Goal: Transaction & Acquisition: Purchase product/service

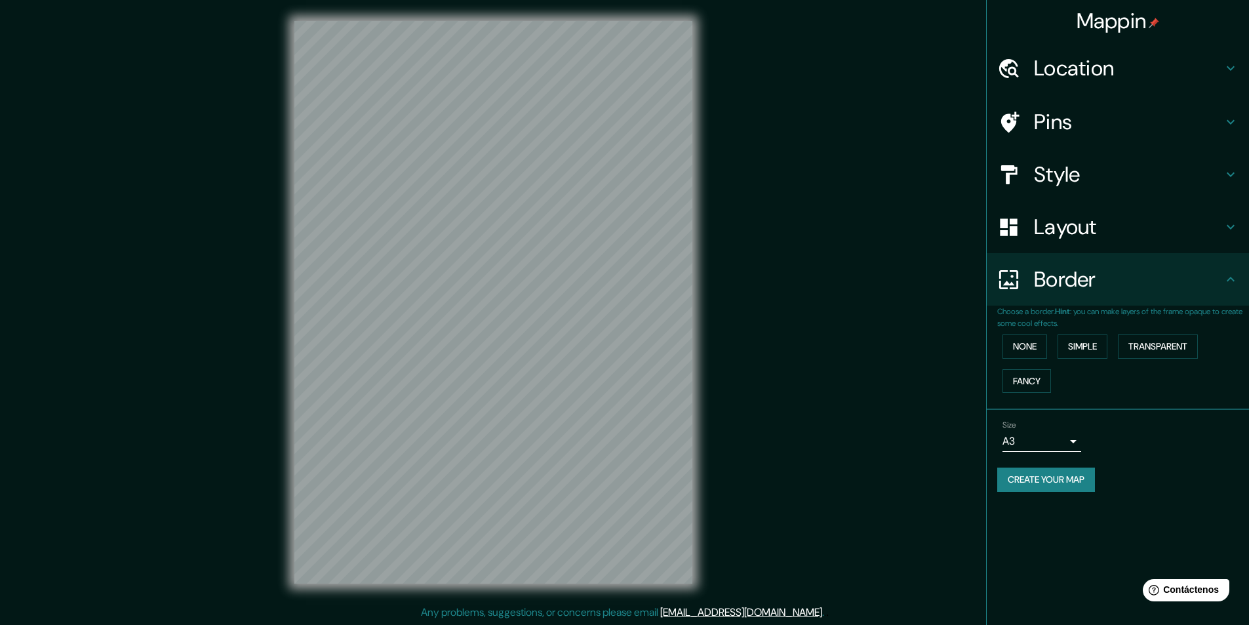
scroll to position [1, 0]
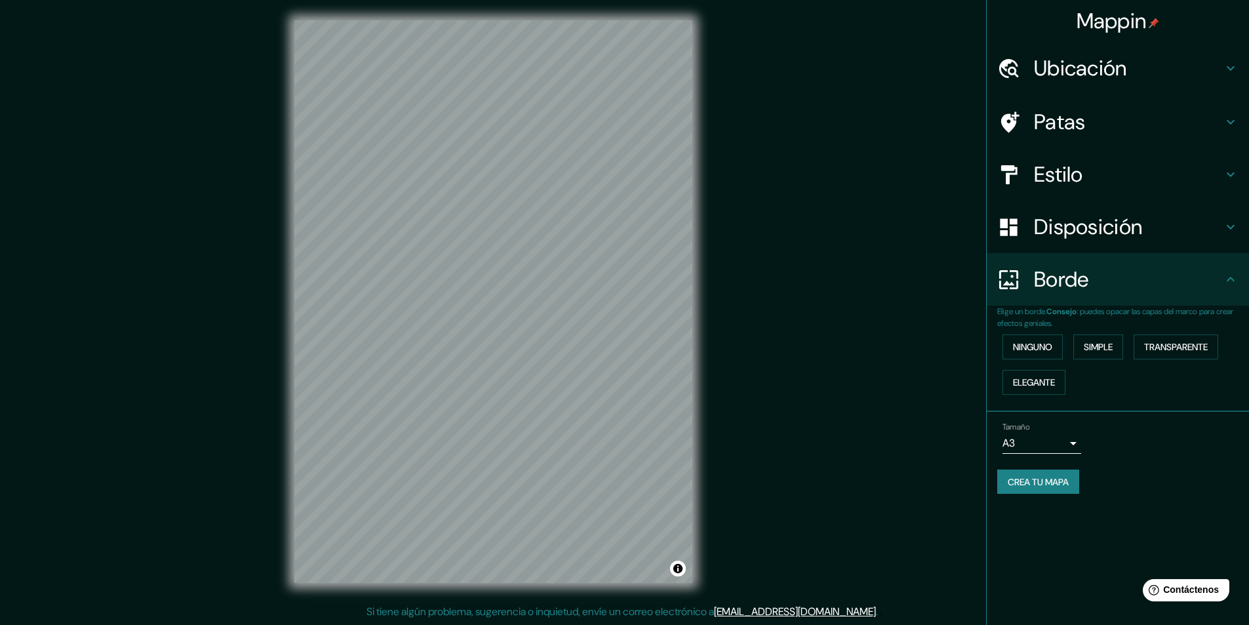
click at [510, 601] on div "© Mapbox © OpenStreetMap Improve this map" at bounding box center [493, 301] width 440 height 604
click at [290, 307] on div "© Mapbox © OpenStreetMap Improve this map" at bounding box center [493, 301] width 440 height 604
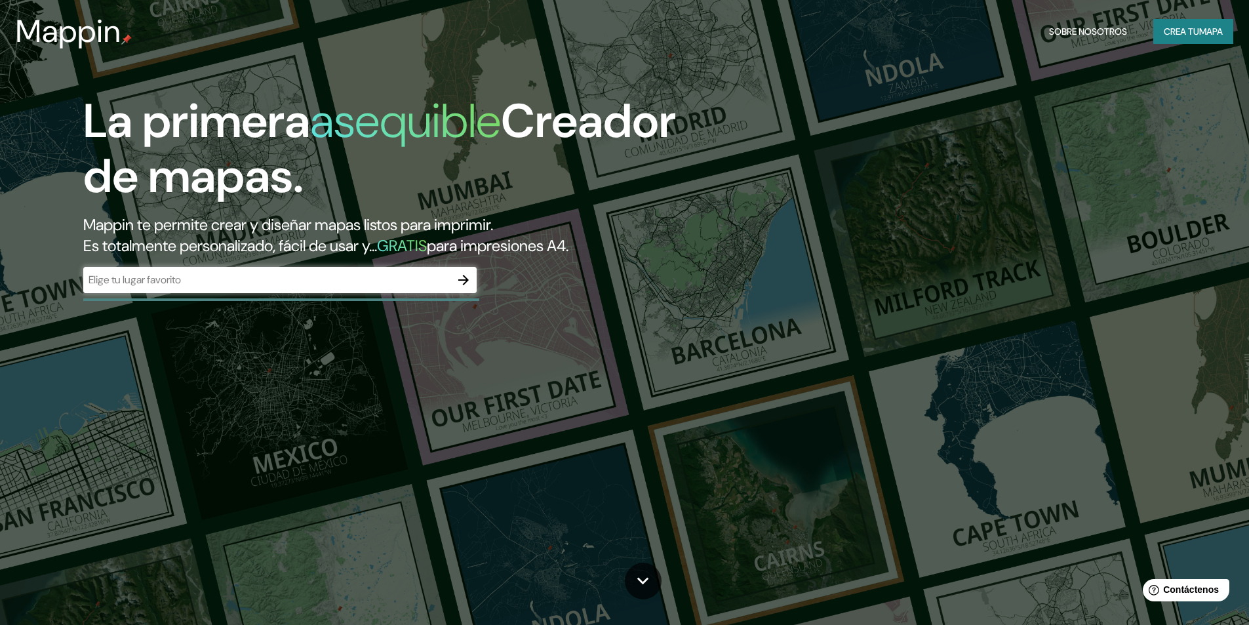
click at [169, 297] on div "La primera asequible Creador de mapas. Mappin te permite crear y diseñar mapas …" at bounding box center [395, 200] width 749 height 212
click at [166, 286] on input "text" at bounding box center [266, 279] width 367 height 15
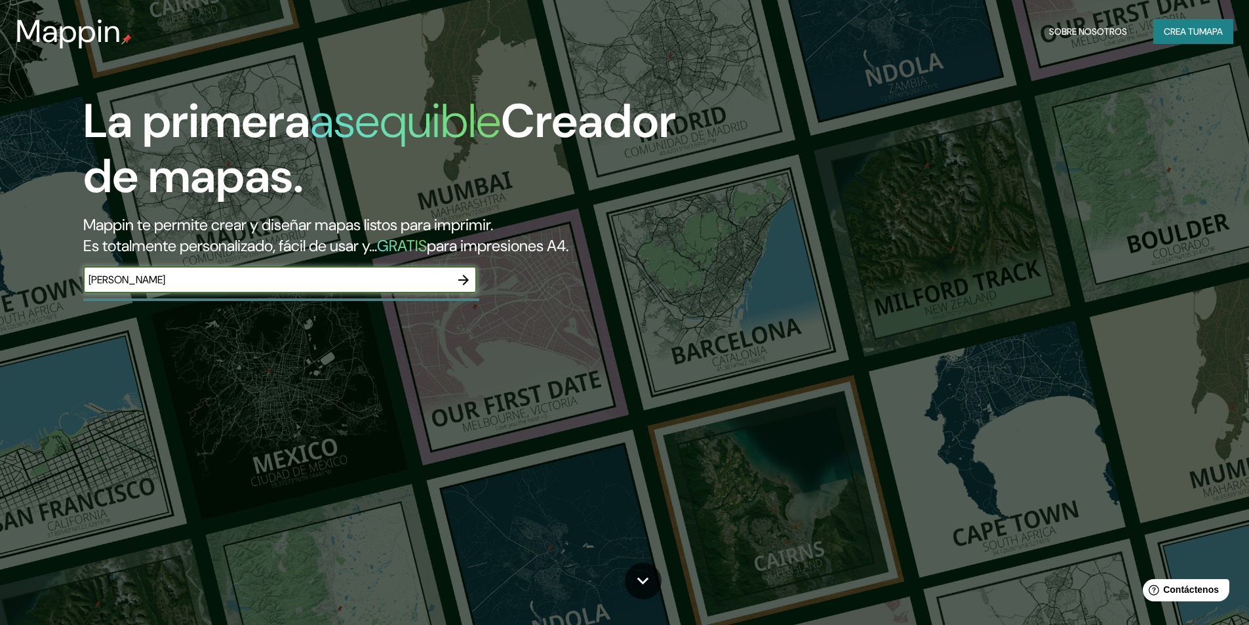
type input "[PERSON_NAME]"
click at [462, 279] on icon "button" at bounding box center [464, 280] width 16 height 16
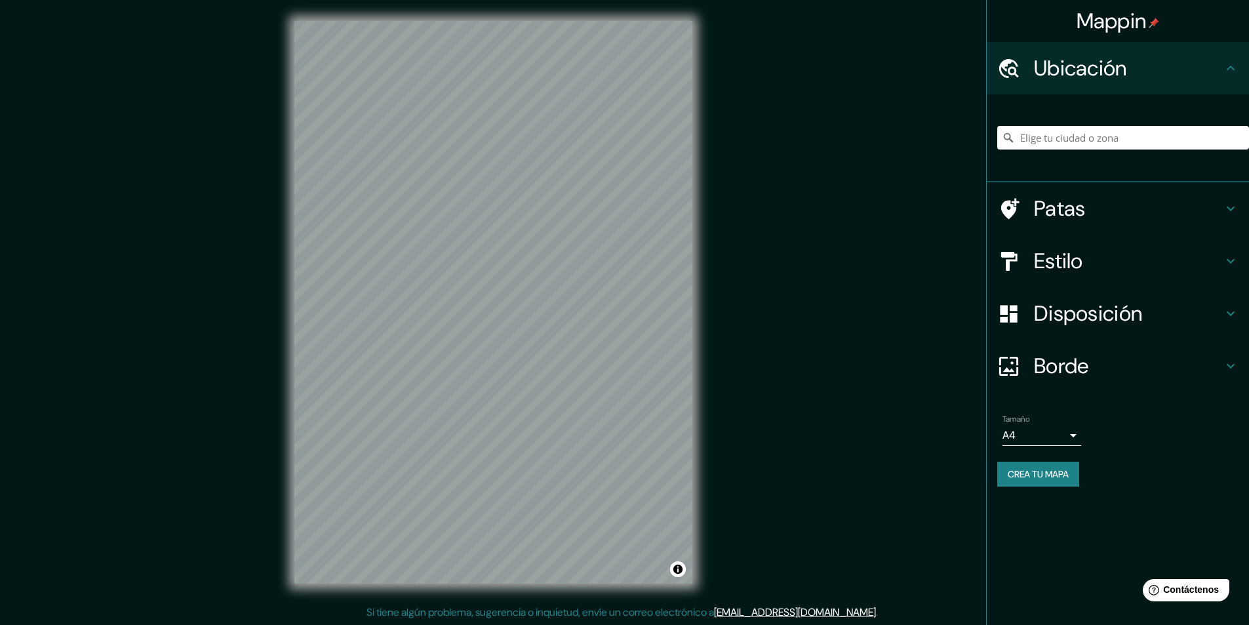
click at [1227, 364] on icon at bounding box center [1230, 366] width 8 height 5
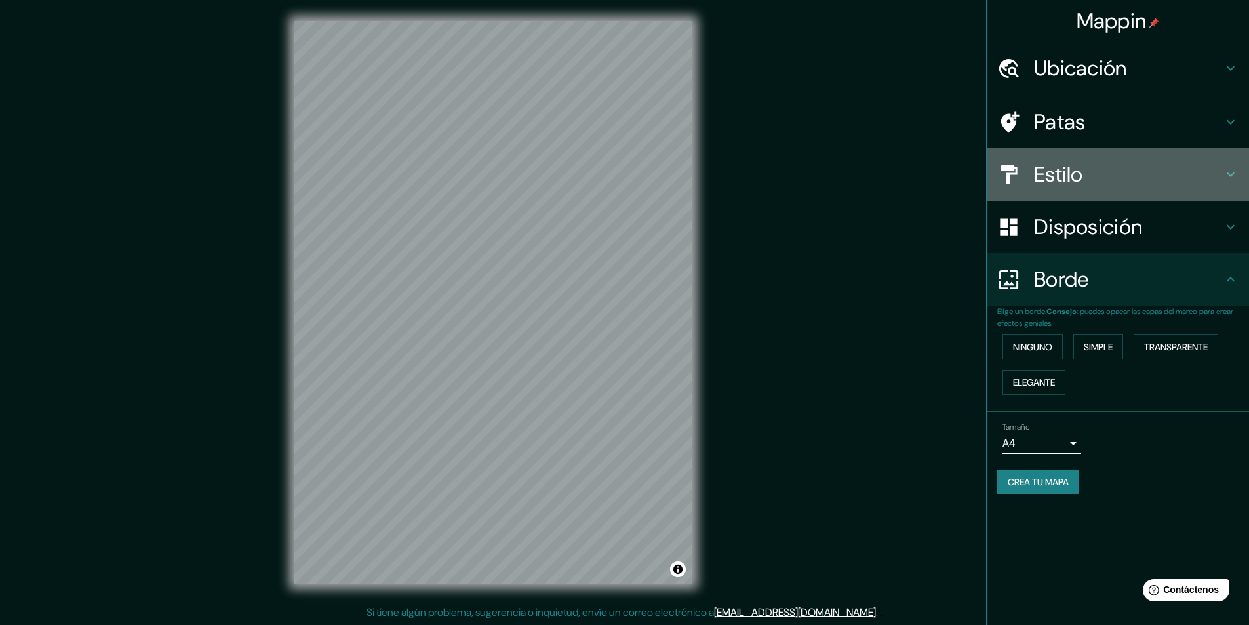
click at [1219, 168] on h4 "Estilo" at bounding box center [1128, 174] width 189 height 26
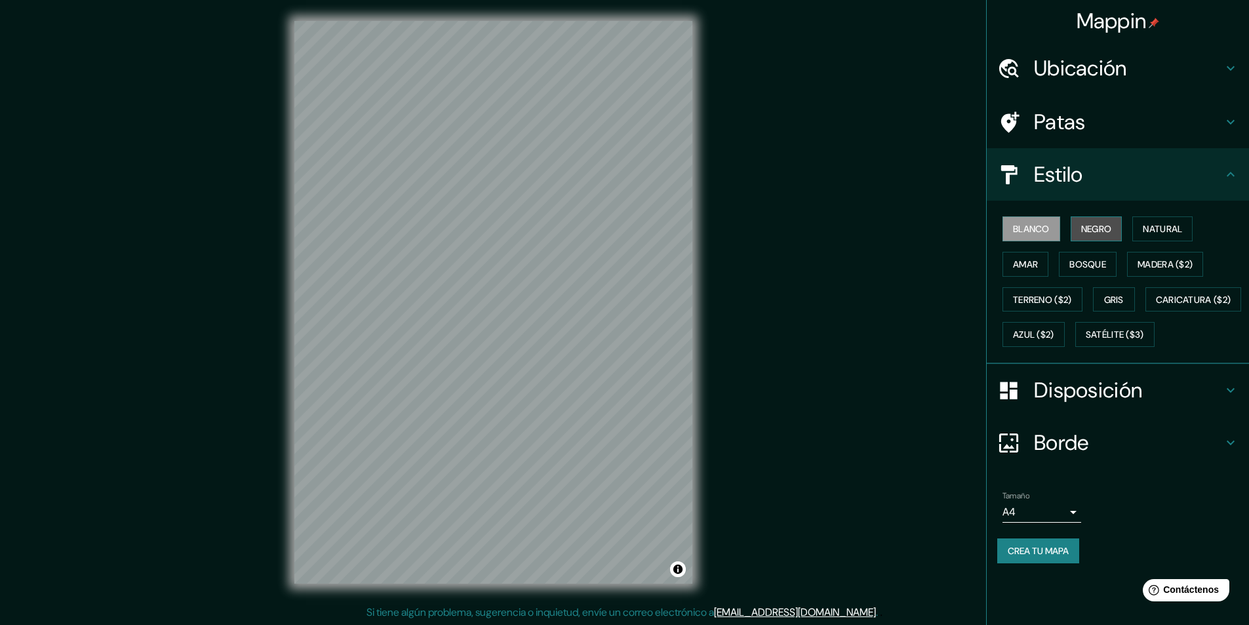
click at [1097, 228] on font "Negro" at bounding box center [1096, 229] width 31 height 12
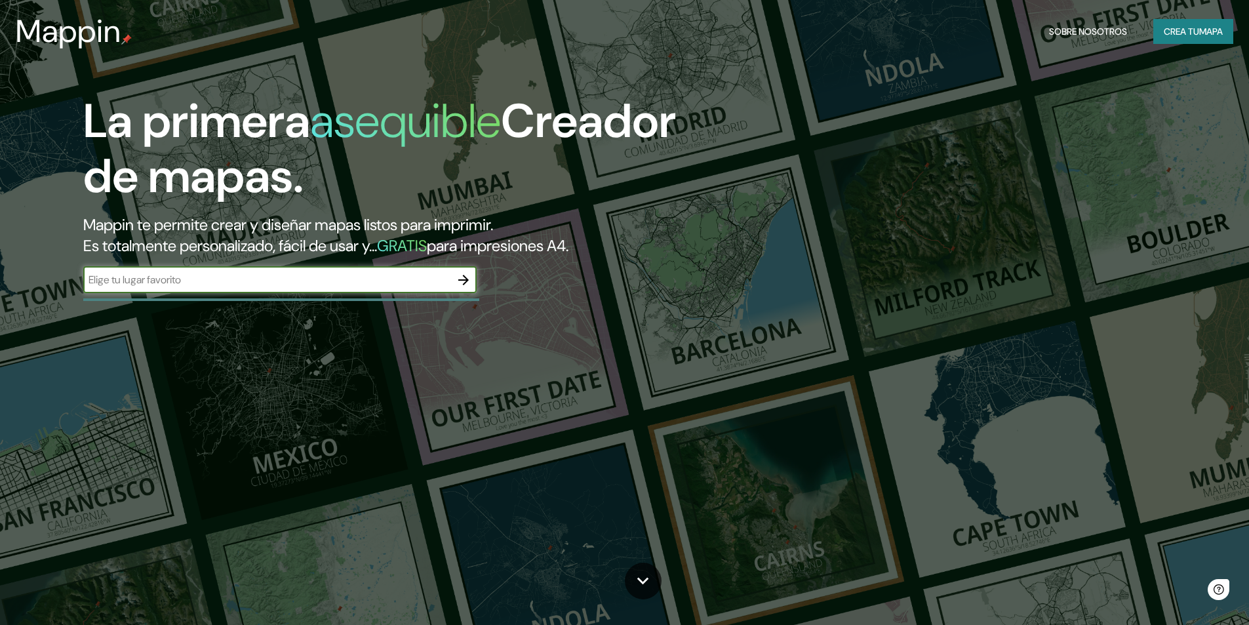
click at [235, 269] on div "​" at bounding box center [279, 280] width 393 height 26
type input "[PERSON_NAME]"
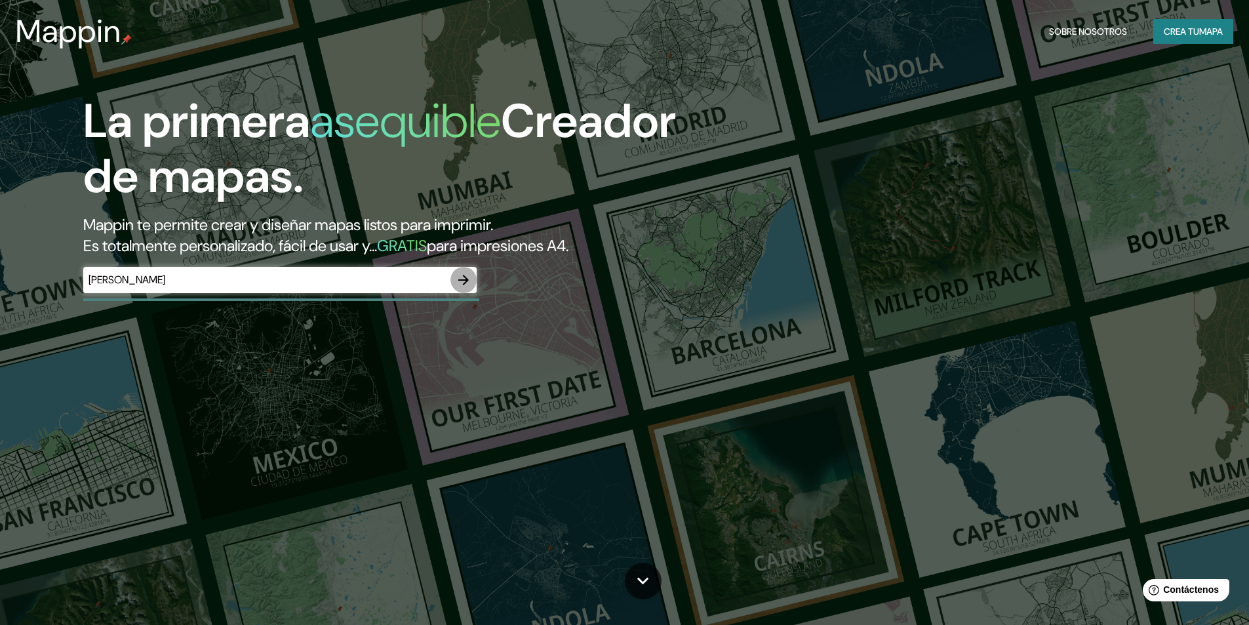
click at [456, 284] on icon "button" at bounding box center [464, 280] width 16 height 16
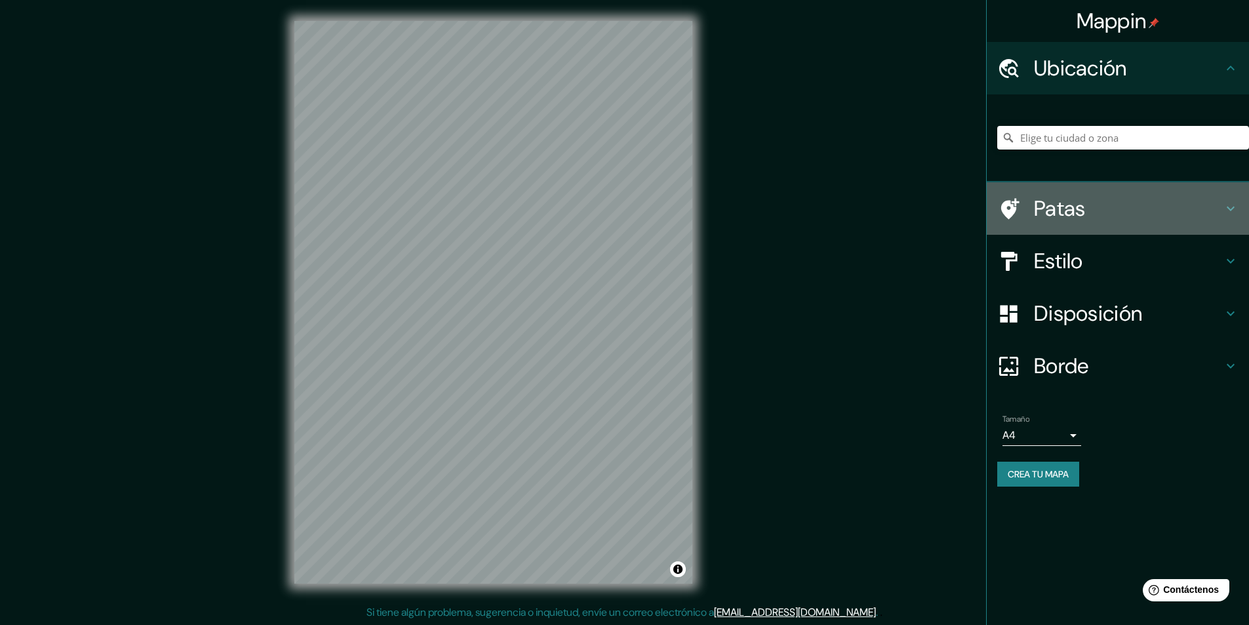
click at [1106, 201] on h4 "Patas" at bounding box center [1128, 208] width 189 height 26
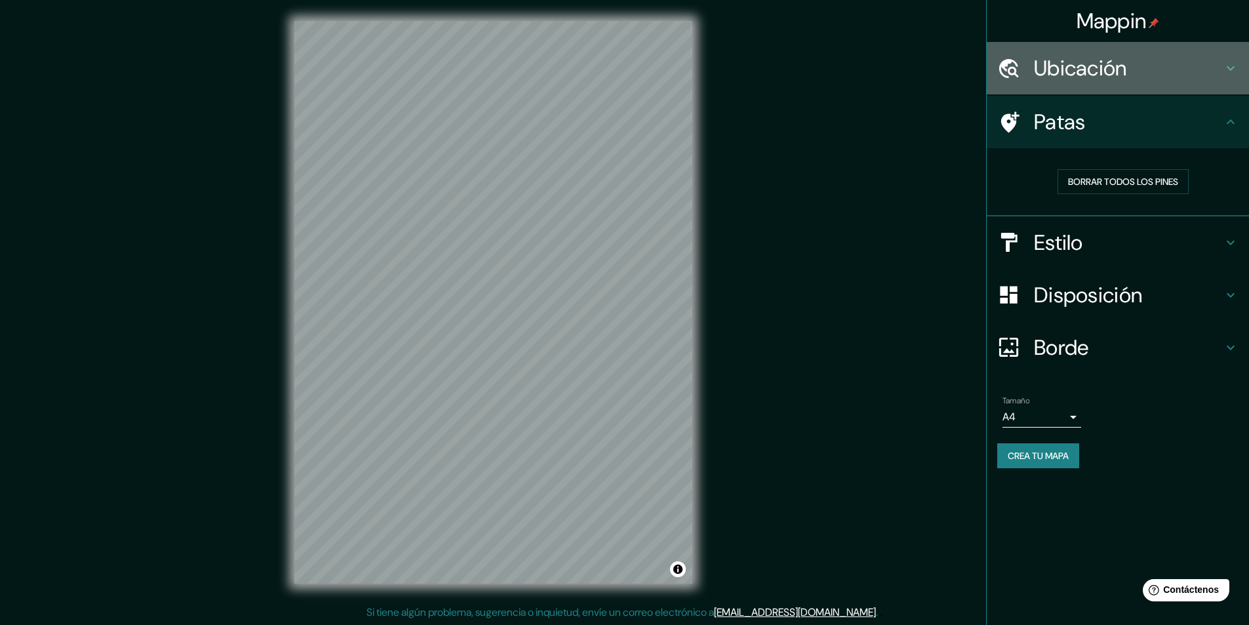
click at [1111, 60] on font "Ubicación" at bounding box center [1080, 68] width 93 height 28
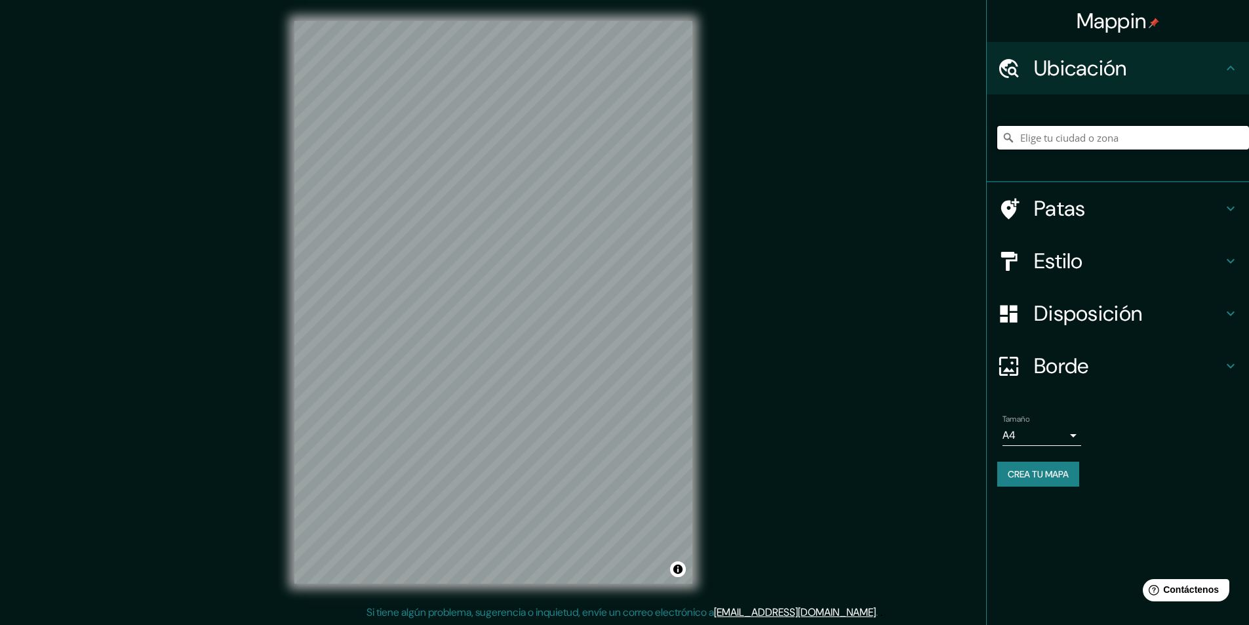
click at [1079, 141] on input "Elige tu ciudad o zona" at bounding box center [1123, 138] width 252 height 24
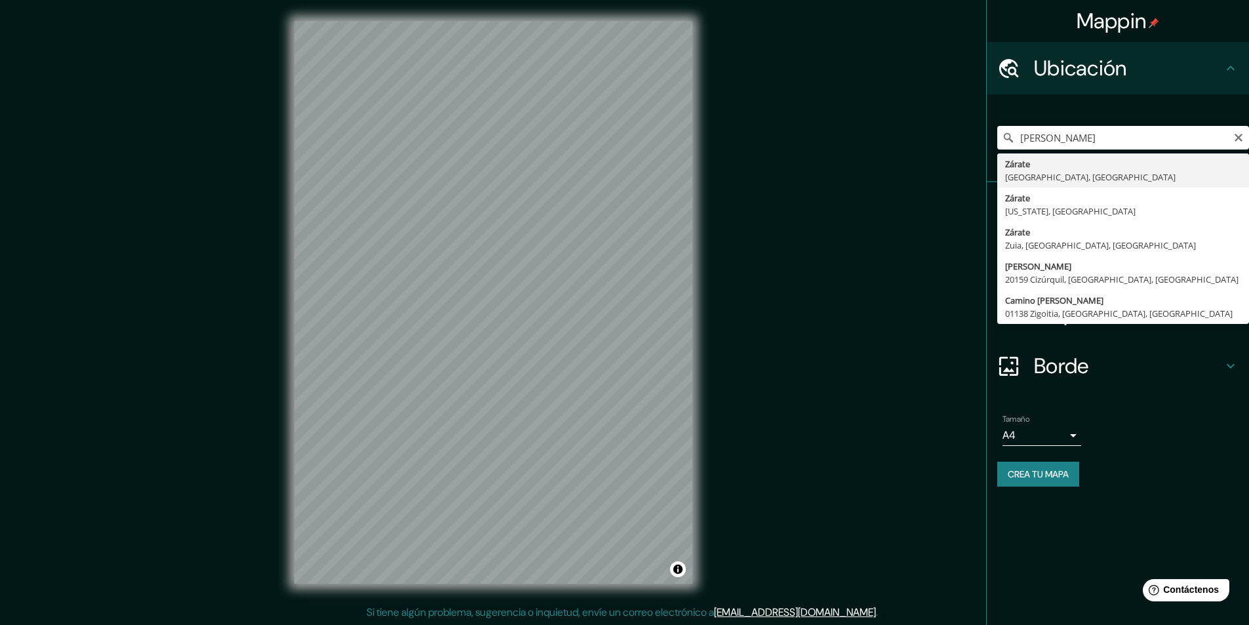
type input "Zárate, Provincia de Buenos Aires, Argentina"
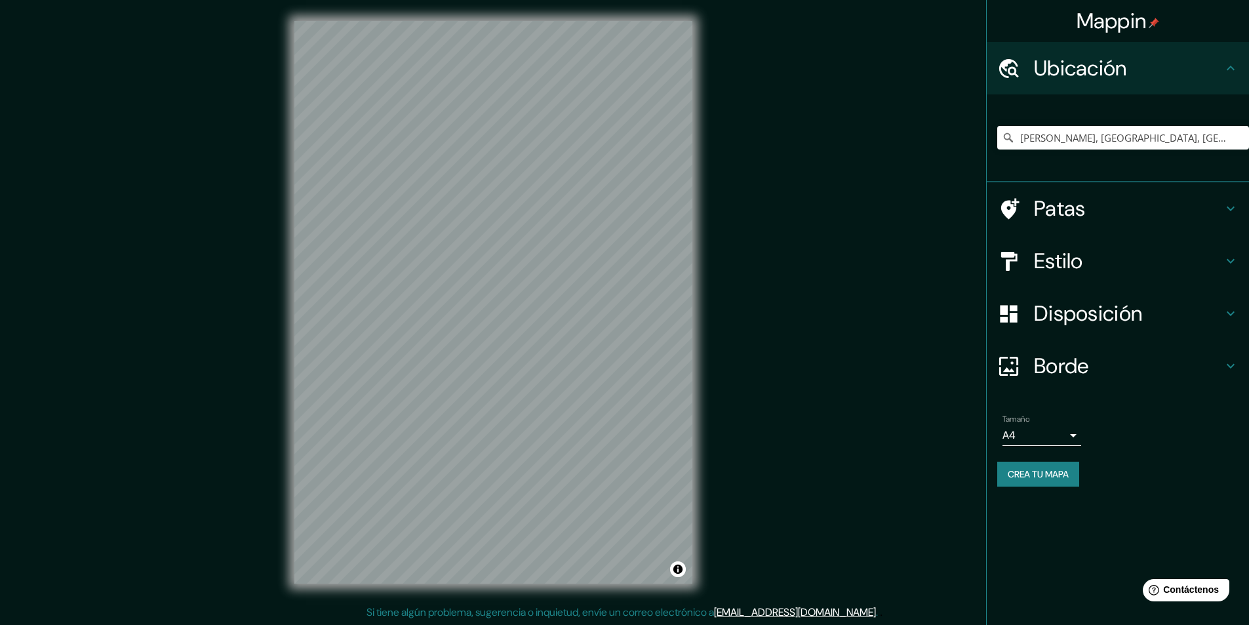
click at [1125, 253] on h4 "Estilo" at bounding box center [1128, 261] width 189 height 26
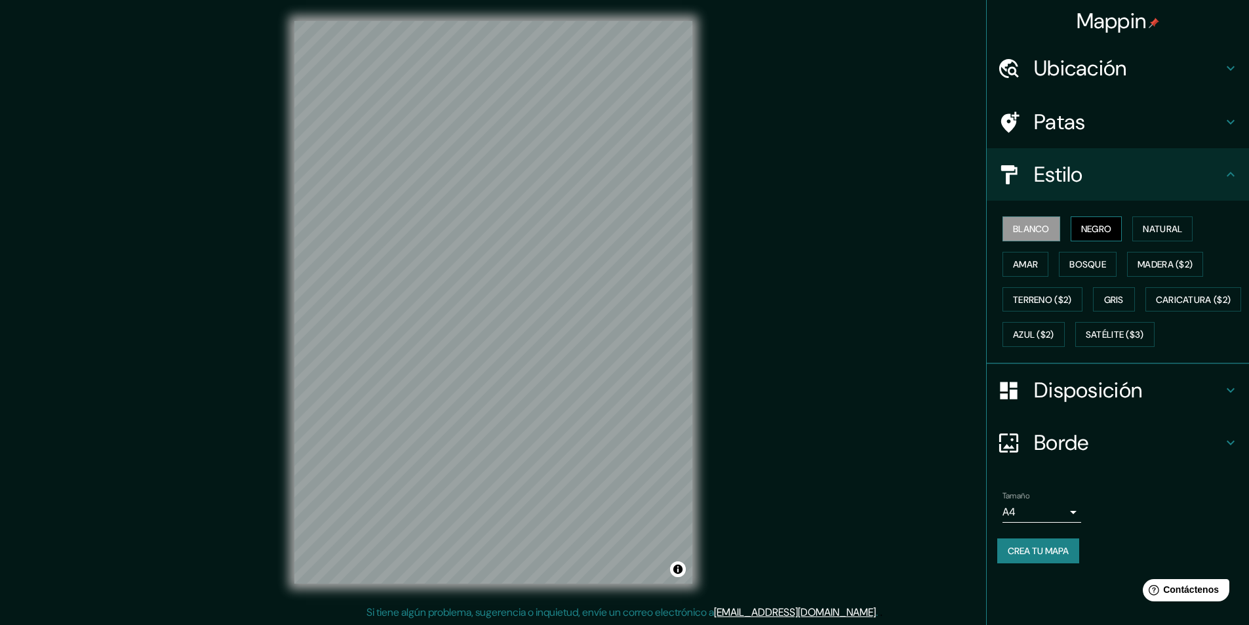
click at [1091, 226] on font "Negro" at bounding box center [1096, 229] width 31 height 12
click at [30, 229] on div "Mappin Ubicación Zárate, Provincia de Buenos Aires, Argentina Patas Estilo Blan…" at bounding box center [624, 312] width 1249 height 625
click at [726, 259] on div "Mappin Ubicación Zárate, Provincia de Buenos Aires, Argentina Patas Estilo Blan…" at bounding box center [624, 312] width 1249 height 625
click at [1011, 557] on font "Crea tu mapa" at bounding box center [1037, 551] width 61 height 12
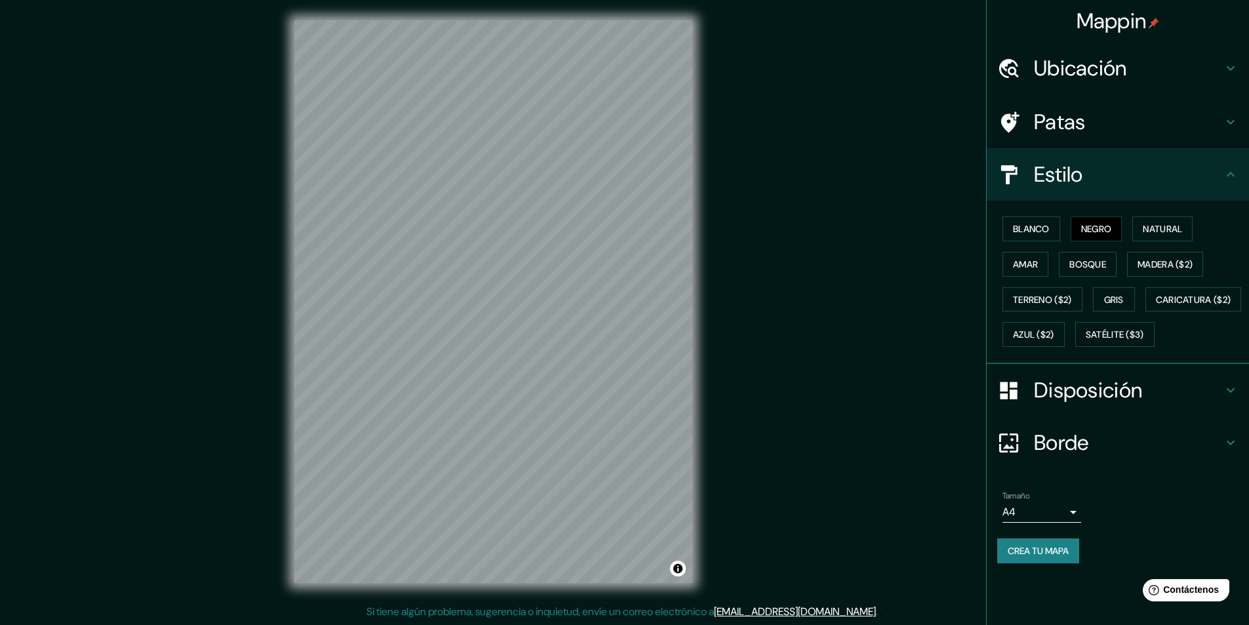
click at [1034, 557] on font "Crea tu mapa" at bounding box center [1037, 551] width 61 height 12
click at [1063, 563] on div "Crea tu mapa" at bounding box center [1117, 550] width 241 height 25
click at [1057, 557] on font "Crea tu mapa" at bounding box center [1037, 551] width 61 height 12
click at [1042, 557] on font "Crea tu mapa" at bounding box center [1037, 551] width 61 height 12
click at [1047, 563] on div "Crea tu mapa" at bounding box center [1117, 550] width 241 height 25
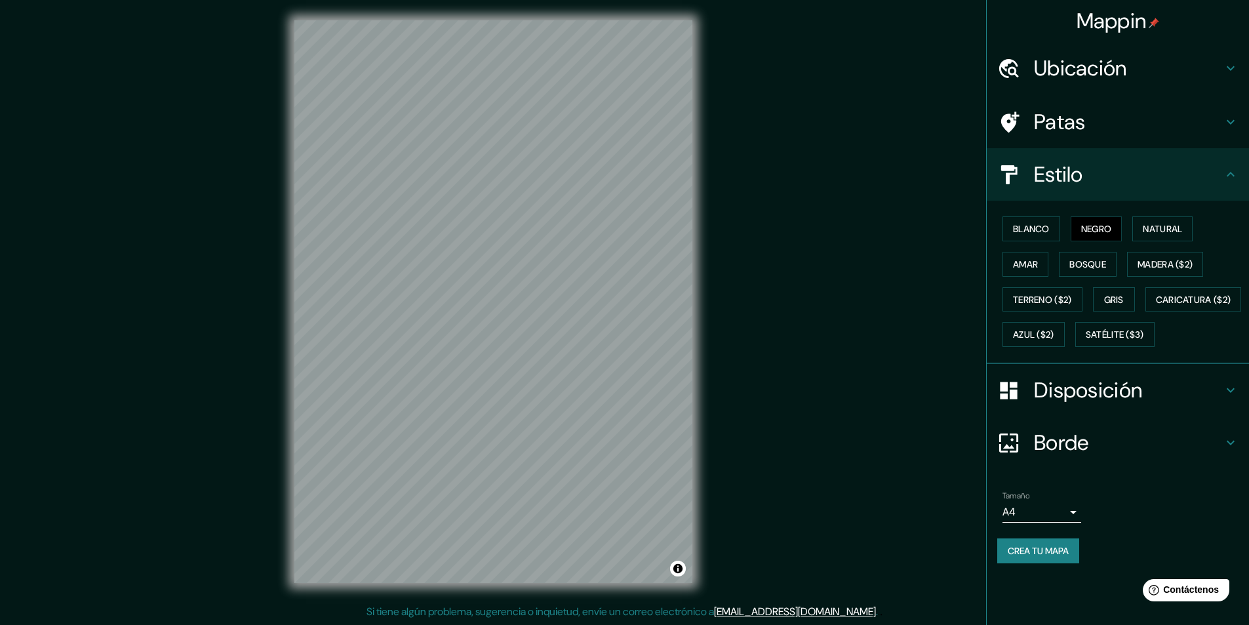
click at [1047, 557] on font "Crea tu mapa" at bounding box center [1037, 551] width 61 height 12
click at [1042, 557] on font "Crea tu mapa" at bounding box center [1037, 551] width 61 height 12
click at [1049, 223] on font "Blanco" at bounding box center [1031, 229] width 37 height 12
click at [1017, 224] on font "Blanco" at bounding box center [1031, 229] width 37 height 12
click at [1082, 225] on font "Negro" at bounding box center [1096, 229] width 31 height 12
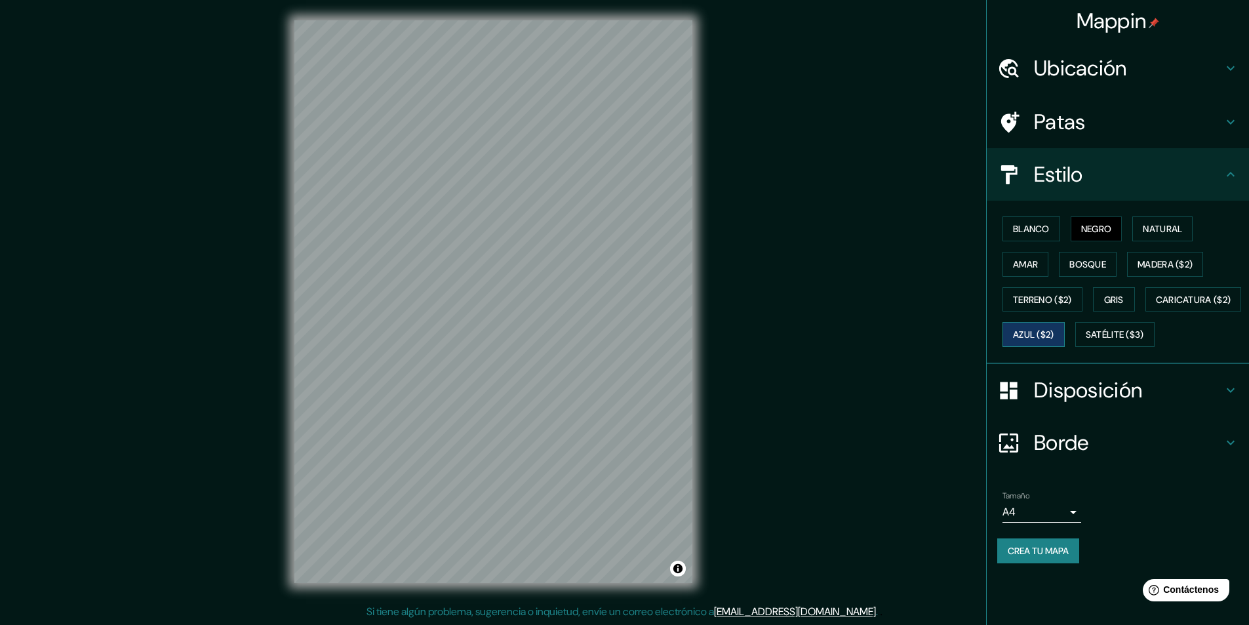
click at [1054, 328] on font "Azul ($2)" at bounding box center [1033, 334] width 41 height 17
click at [1076, 347] on button "Satélite ($3)" at bounding box center [1114, 334] width 79 height 25
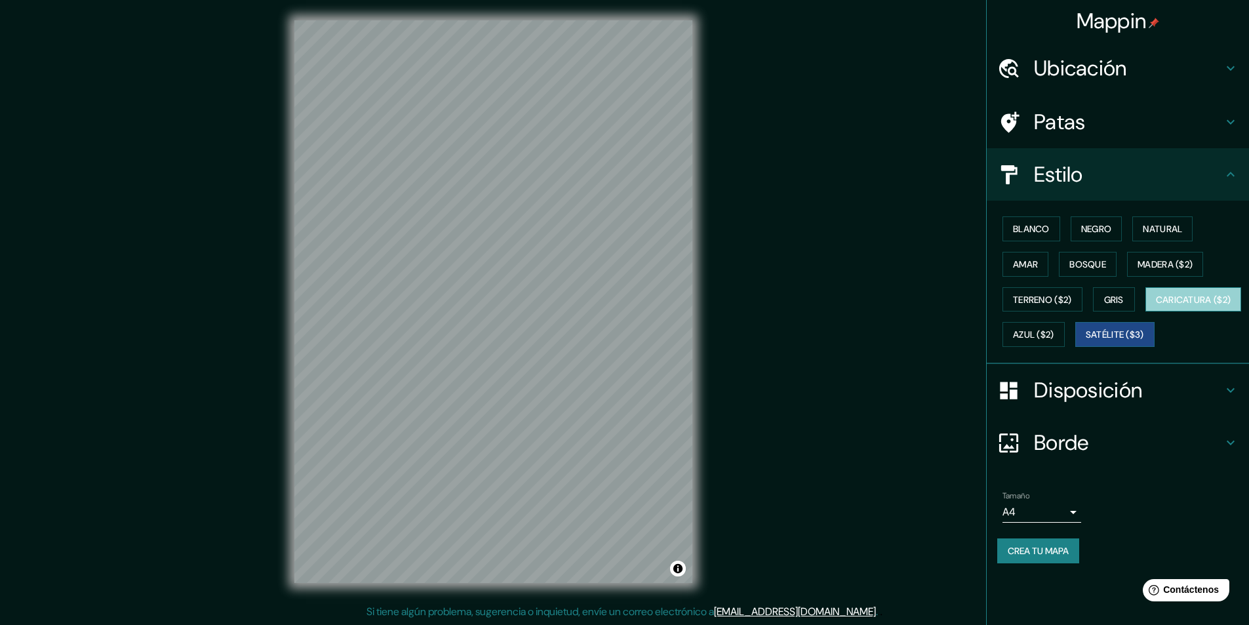
click at [1156, 305] on font "Caricatura ($2)" at bounding box center [1193, 300] width 75 height 12
click at [1120, 300] on font "Gris" at bounding box center [1114, 300] width 20 height 12
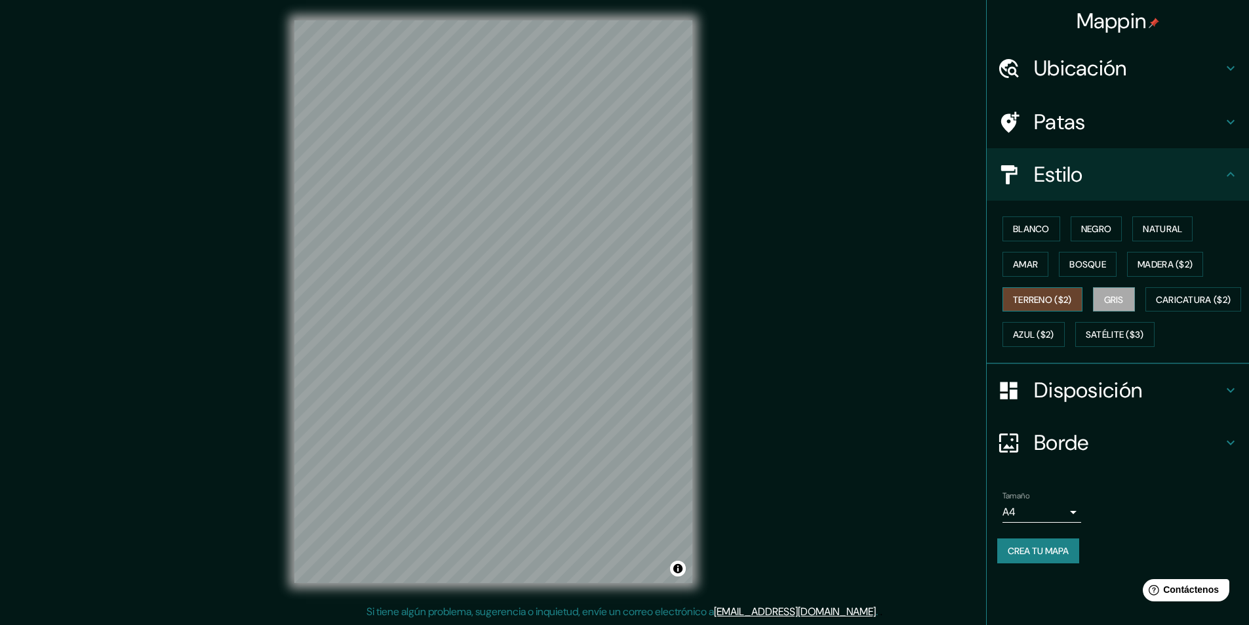
click at [1028, 291] on font "Terreno ($2)" at bounding box center [1042, 299] width 59 height 17
click at [1102, 228] on font "Negro" at bounding box center [1096, 229] width 31 height 12
click at [1014, 230] on font "Blanco" at bounding box center [1031, 229] width 37 height 12
click at [1054, 332] on font "Azul ($2)" at bounding box center [1033, 335] width 41 height 12
click at [1098, 225] on font "Negro" at bounding box center [1096, 229] width 31 height 12
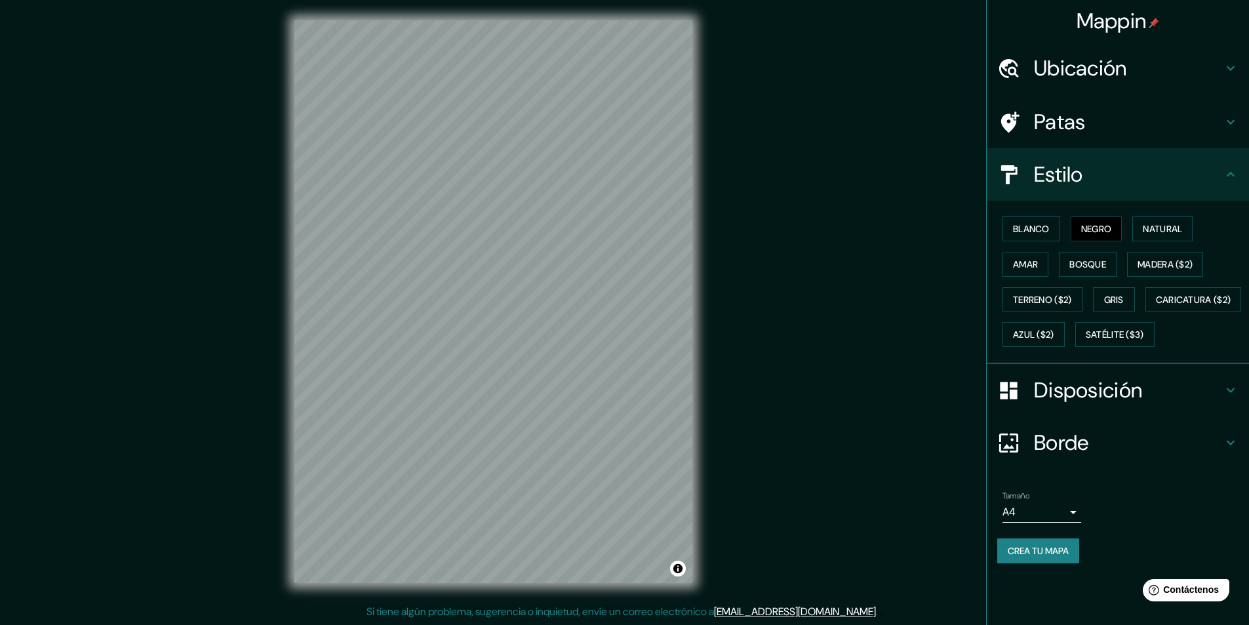
click at [792, 395] on div "Mappin Ubicación Zárate, Provincia de Buenos Aires, Argentina Patas Estilo Blan…" at bounding box center [624, 311] width 1249 height 625
click at [709, 547] on div "© Mapbox © OpenStreetMap Improve this map" at bounding box center [493, 301] width 440 height 604
click at [288, 381] on div "© Mapbox © OpenStreetMap Improve this map" at bounding box center [493, 301] width 440 height 604
